Goal: Navigation & Orientation: Find specific page/section

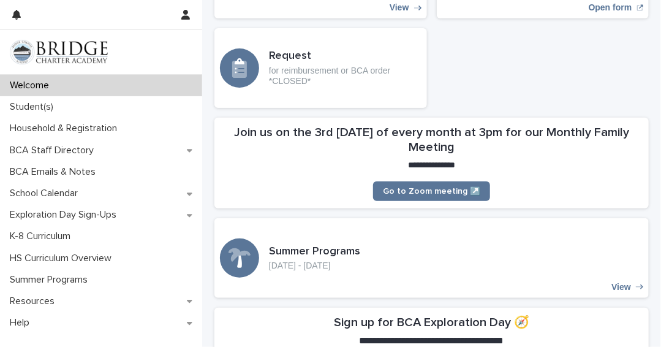
scroll to position [181, 0]
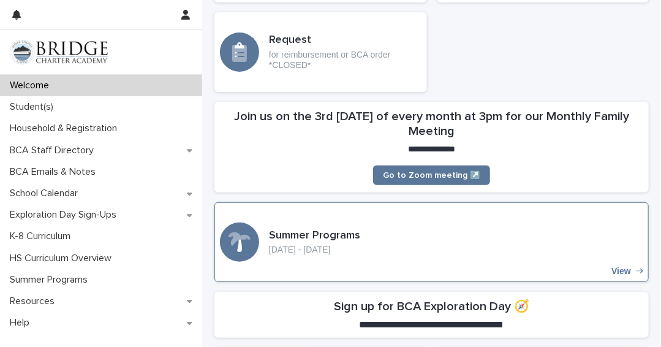
click at [613, 274] on p "View" at bounding box center [622, 271] width 20 height 10
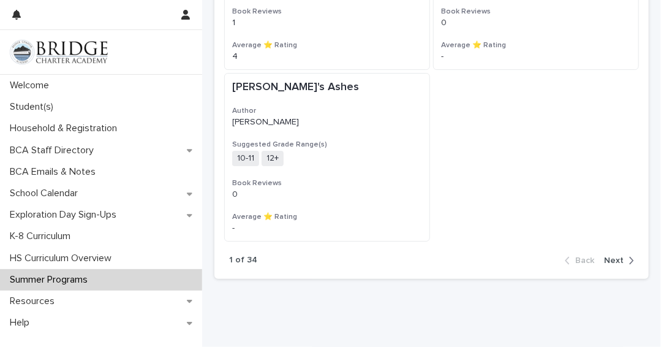
scroll to position [1626, 0]
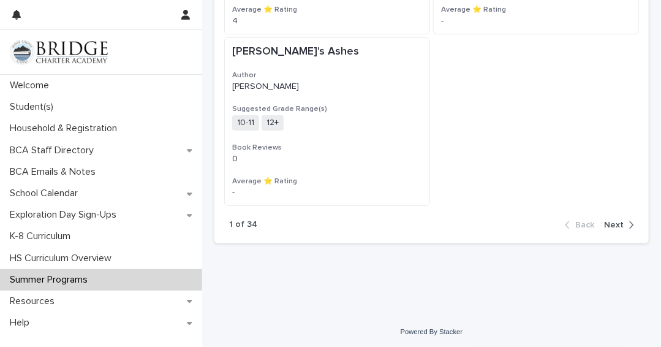
click at [613, 225] on span "Next" at bounding box center [614, 225] width 20 height 9
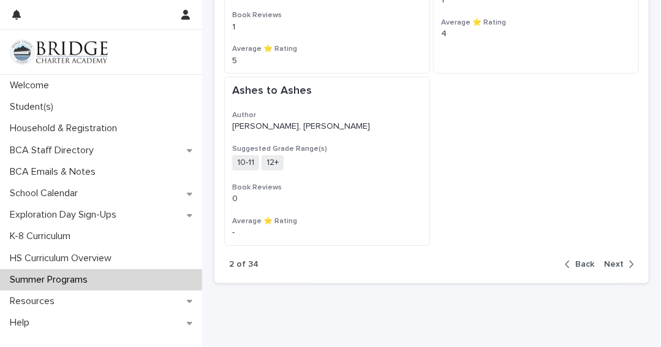
click at [608, 260] on span "Next" at bounding box center [614, 264] width 20 height 9
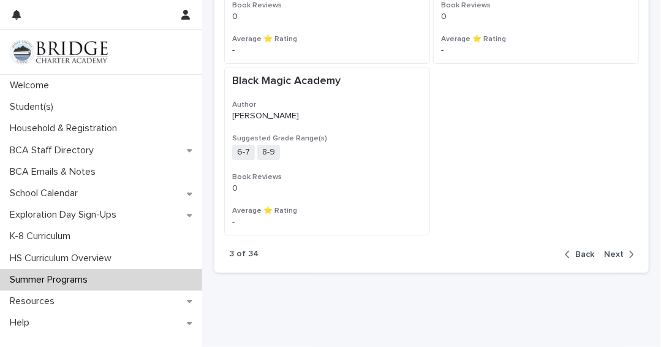
scroll to position [1598, 0]
click at [610, 249] on span "Next" at bounding box center [614, 253] width 20 height 9
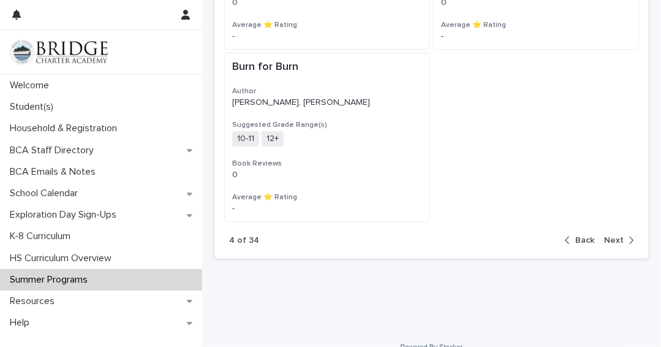
click at [604, 237] on span "Next" at bounding box center [614, 240] width 20 height 9
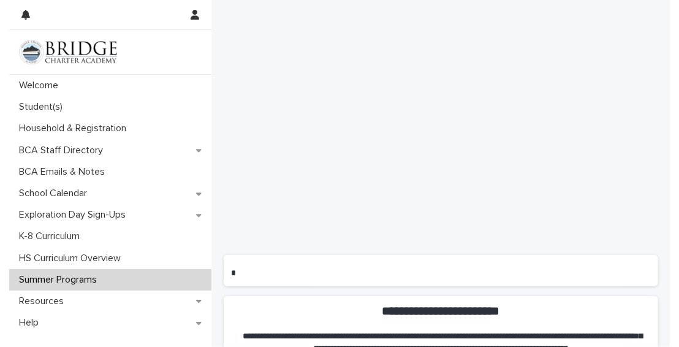
scroll to position [481, 0]
